Goal: Find specific page/section: Find specific page/section

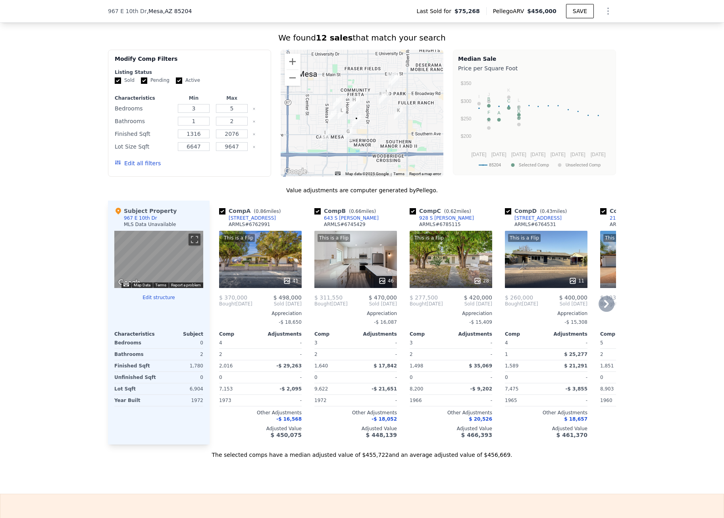
click at [274, 444] on div "Comp A ( 0.86 miles) 1511 E 6th Ave ARMLS # 6762991 This is a Flip 41 $ 370,000…" at bounding box center [260, 322] width 89 height 244
click at [241, 221] on div "[STREET_ADDRESS]" at bounding box center [252, 218] width 47 height 6
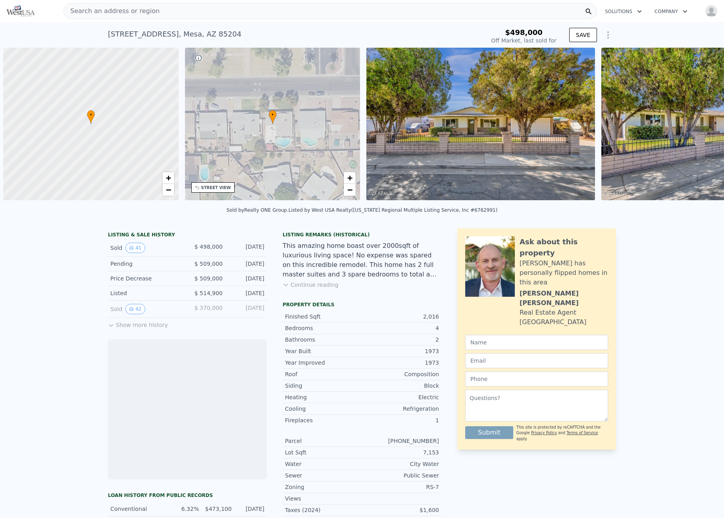
scroll to position [0, 3]
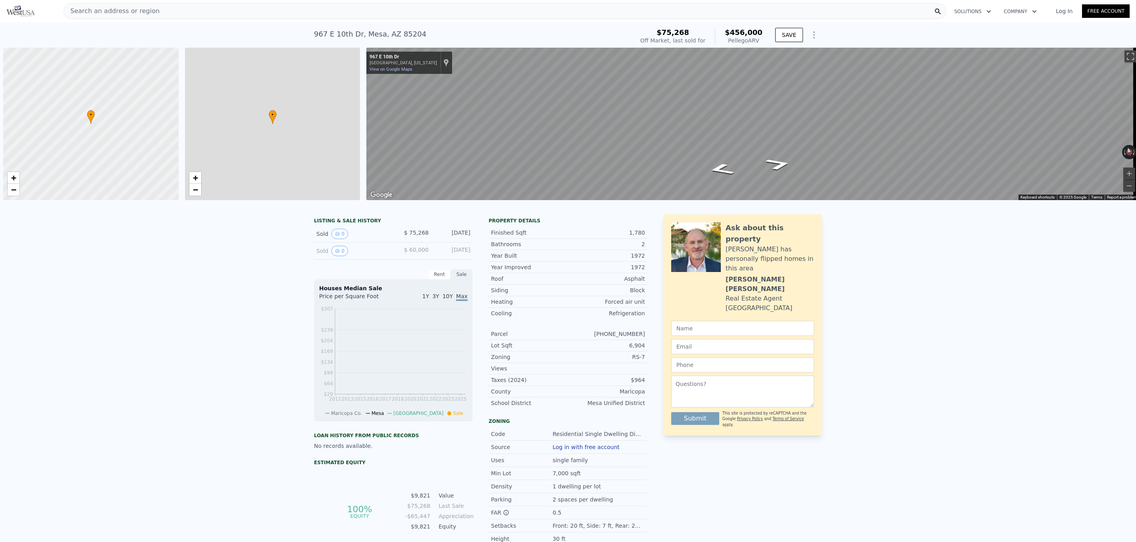
scroll to position [0, 3]
